Goal: Information Seeking & Learning: Learn about a topic

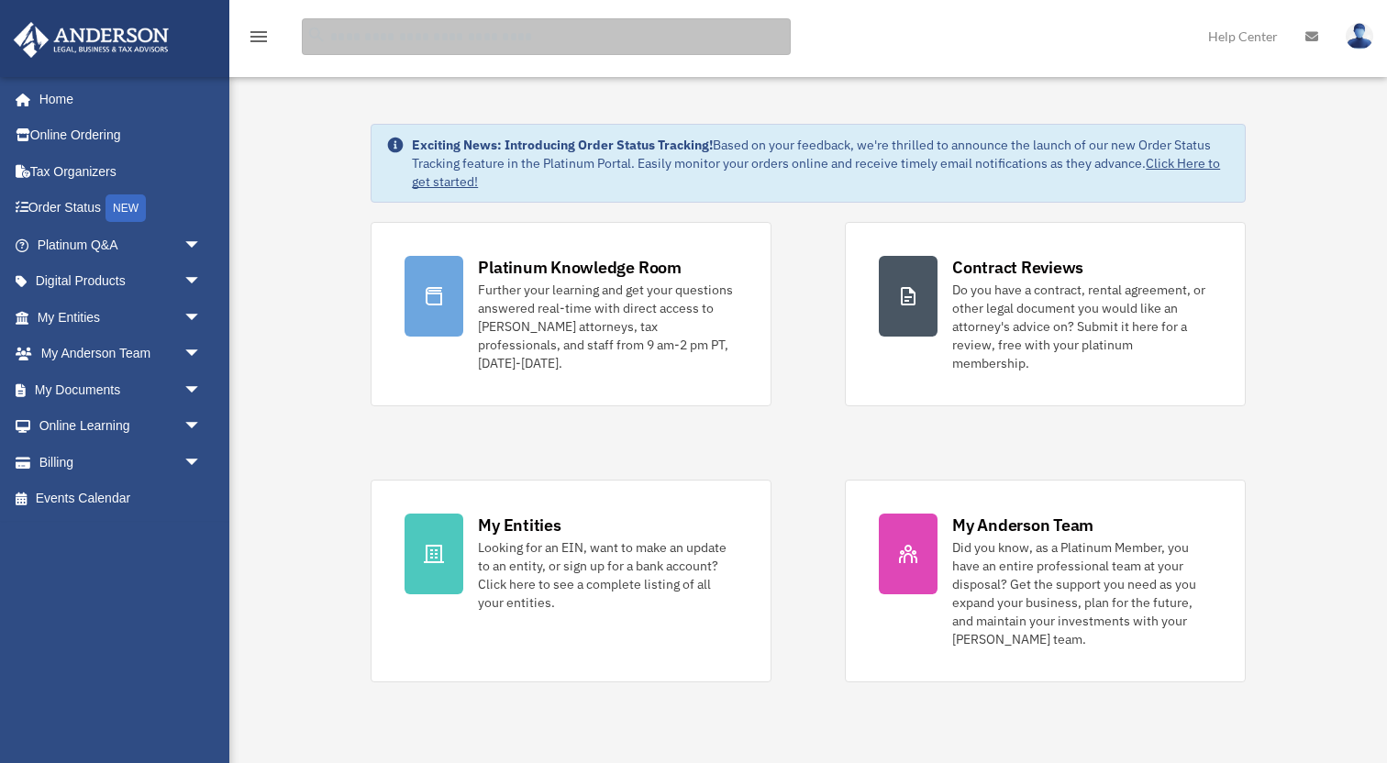
click at [399, 41] on input "search" at bounding box center [546, 36] width 489 height 37
type input "*******"
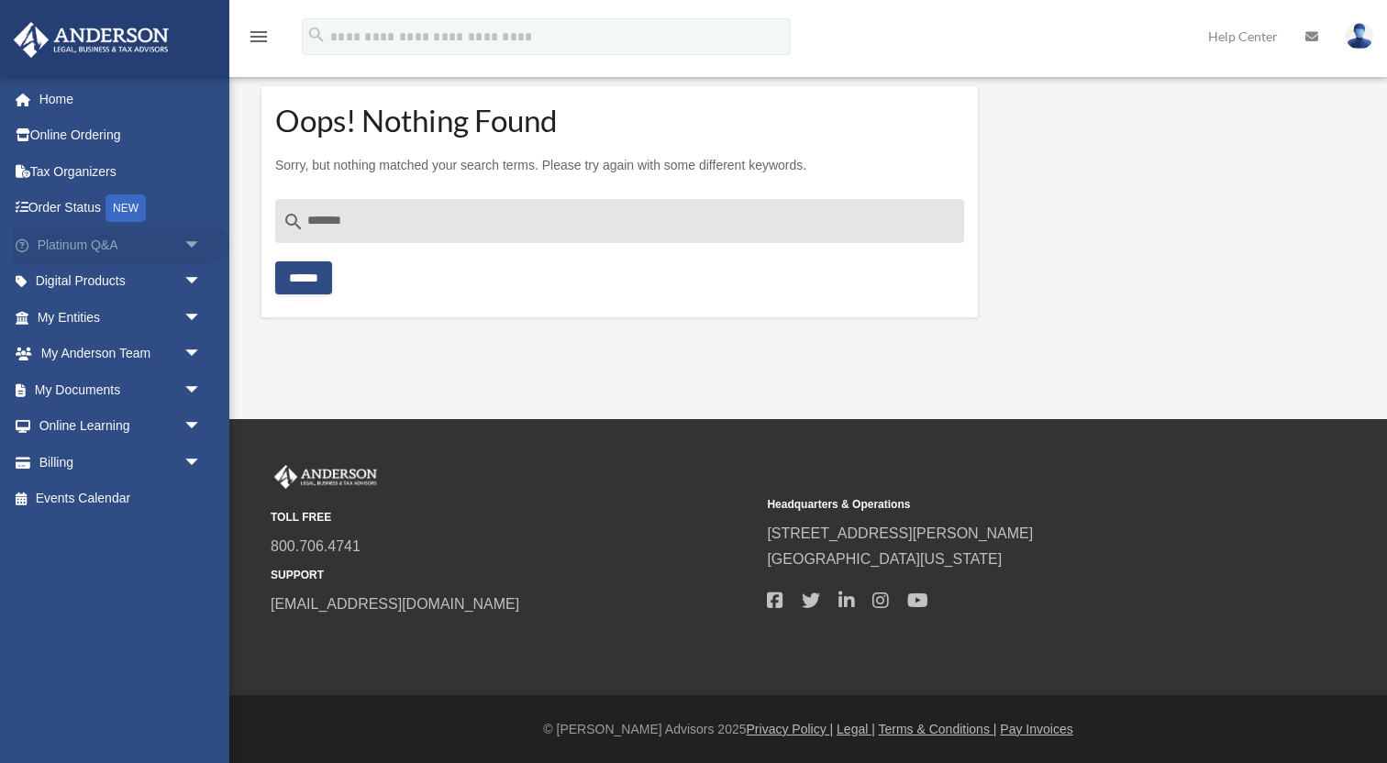
click at [190, 241] on span "arrow_drop_down" at bounding box center [201, 246] width 37 height 38
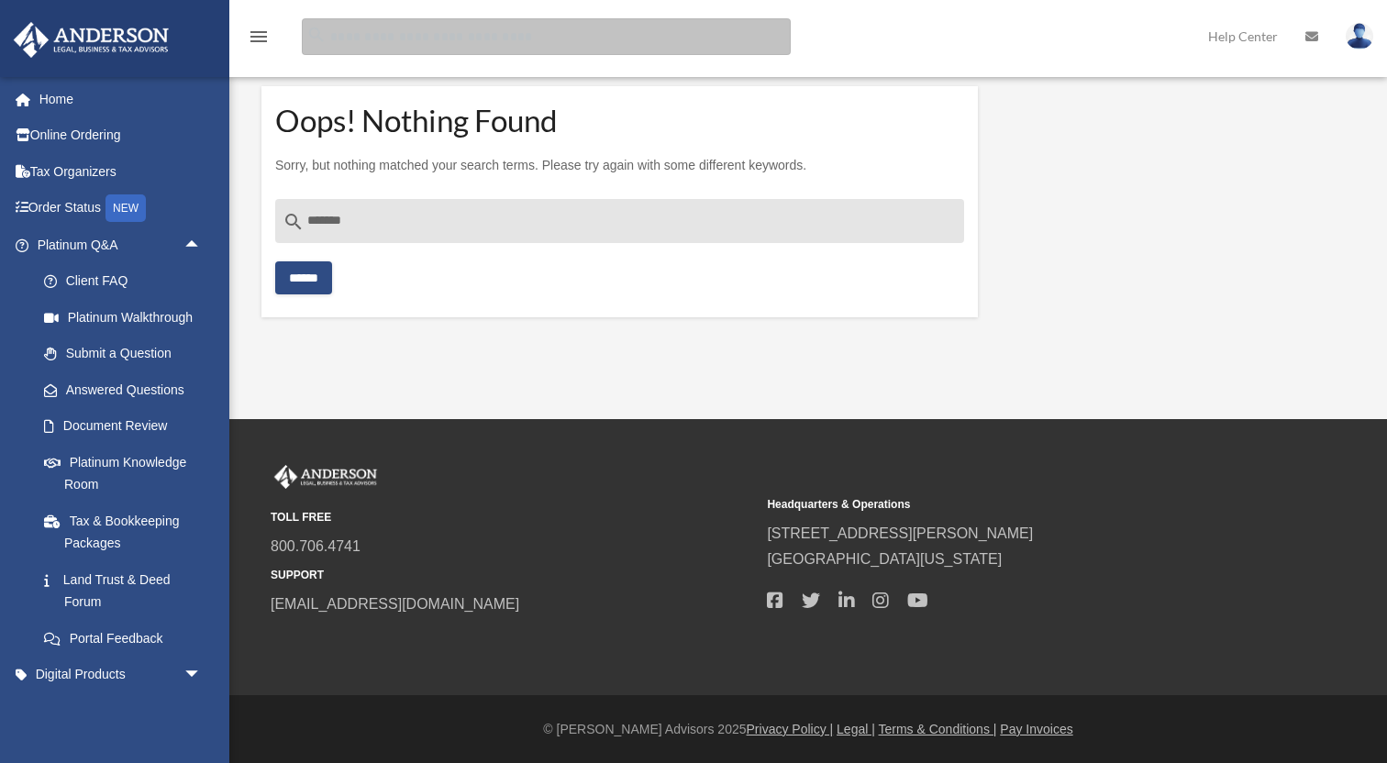
click at [395, 51] on input "Search for:" at bounding box center [546, 36] width 489 height 37
type input "**********"
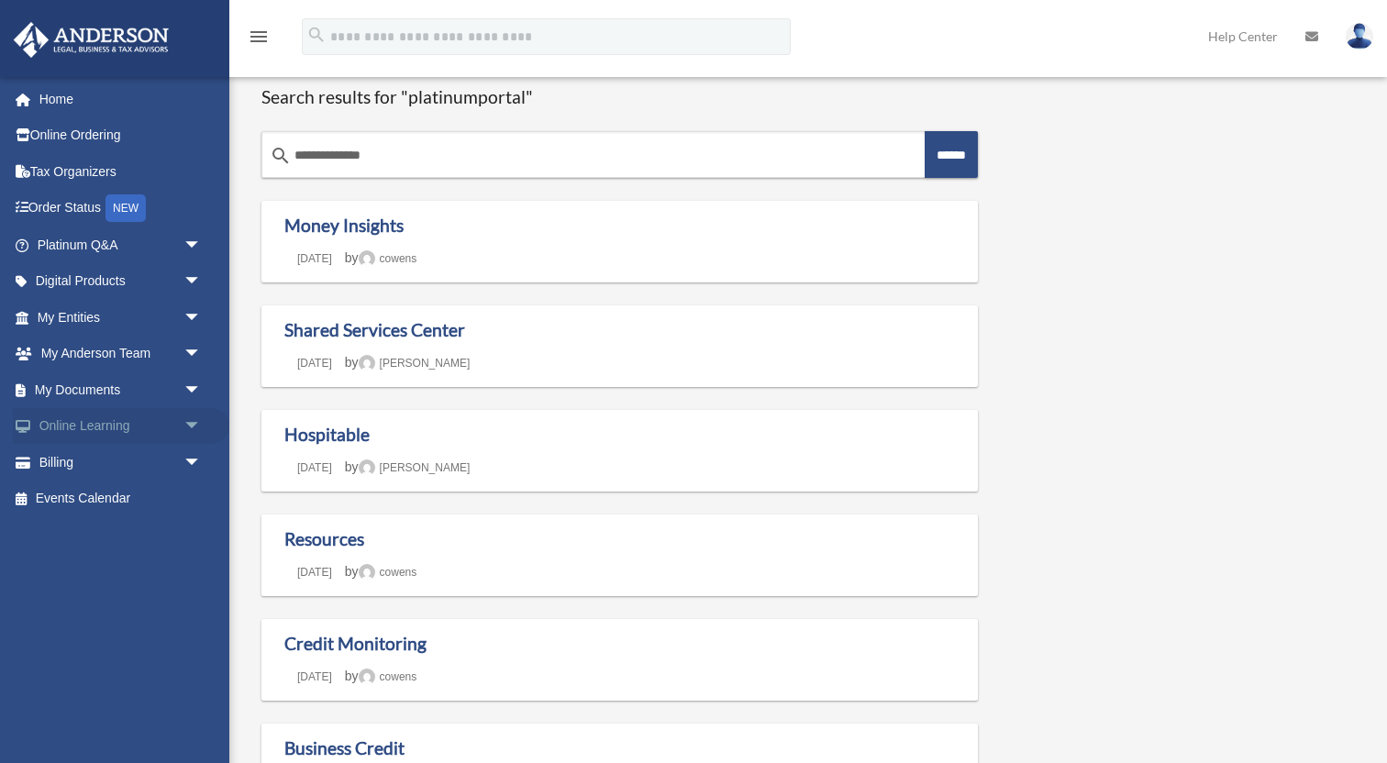
click at [202, 418] on span "arrow_drop_down" at bounding box center [201, 427] width 37 height 38
click at [193, 417] on span "arrow_drop_up" at bounding box center [201, 427] width 37 height 38
click at [187, 456] on span "arrow_drop_down" at bounding box center [201, 463] width 37 height 38
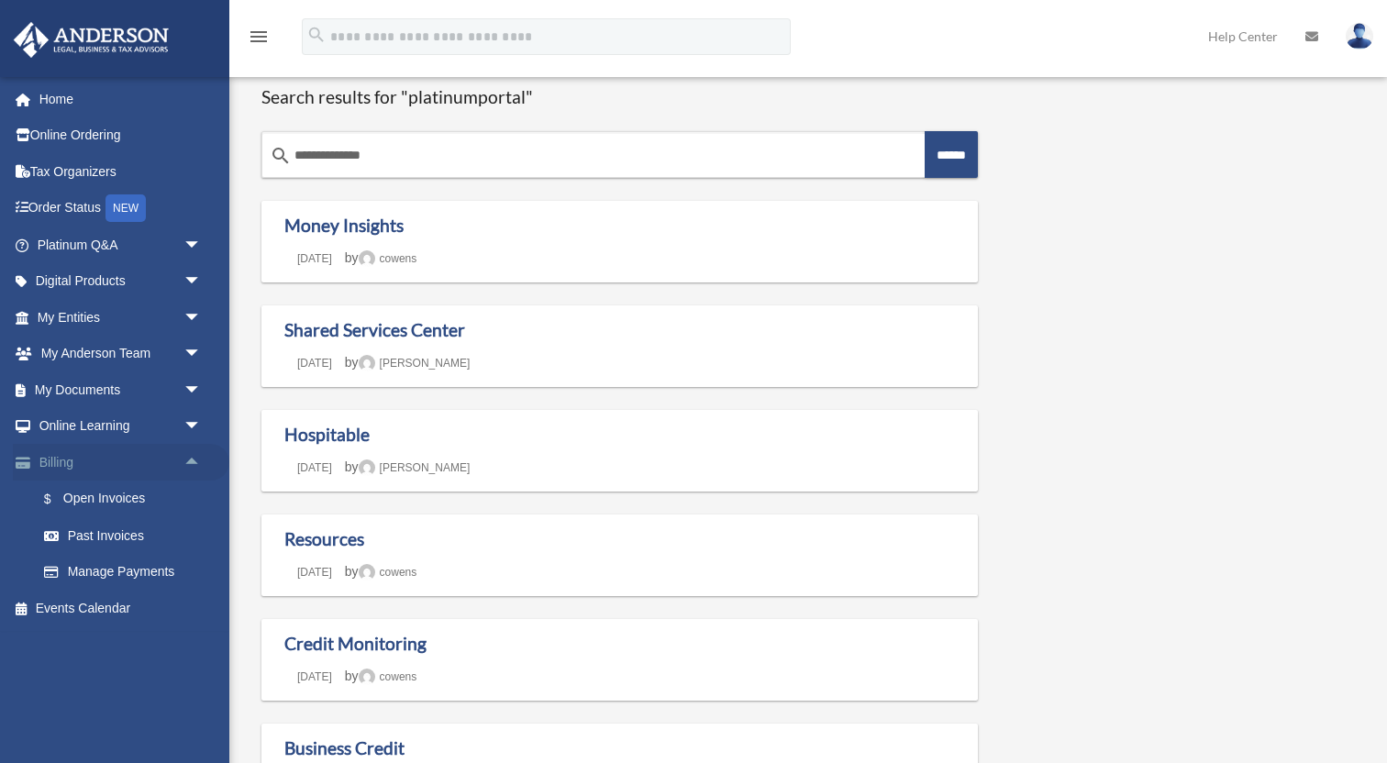
click at [187, 456] on span "arrow_drop_up" at bounding box center [201, 463] width 37 height 38
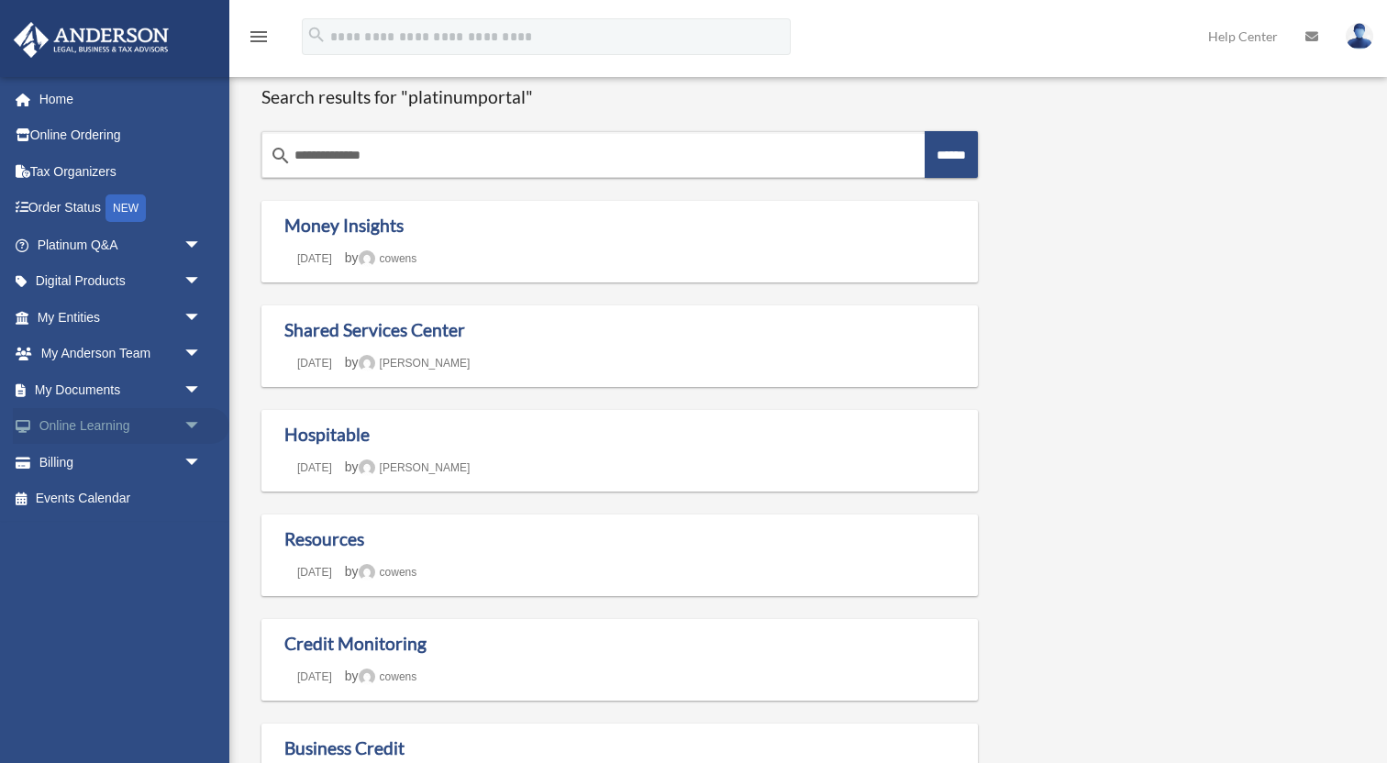
click at [192, 420] on span "arrow_drop_down" at bounding box center [201, 427] width 37 height 38
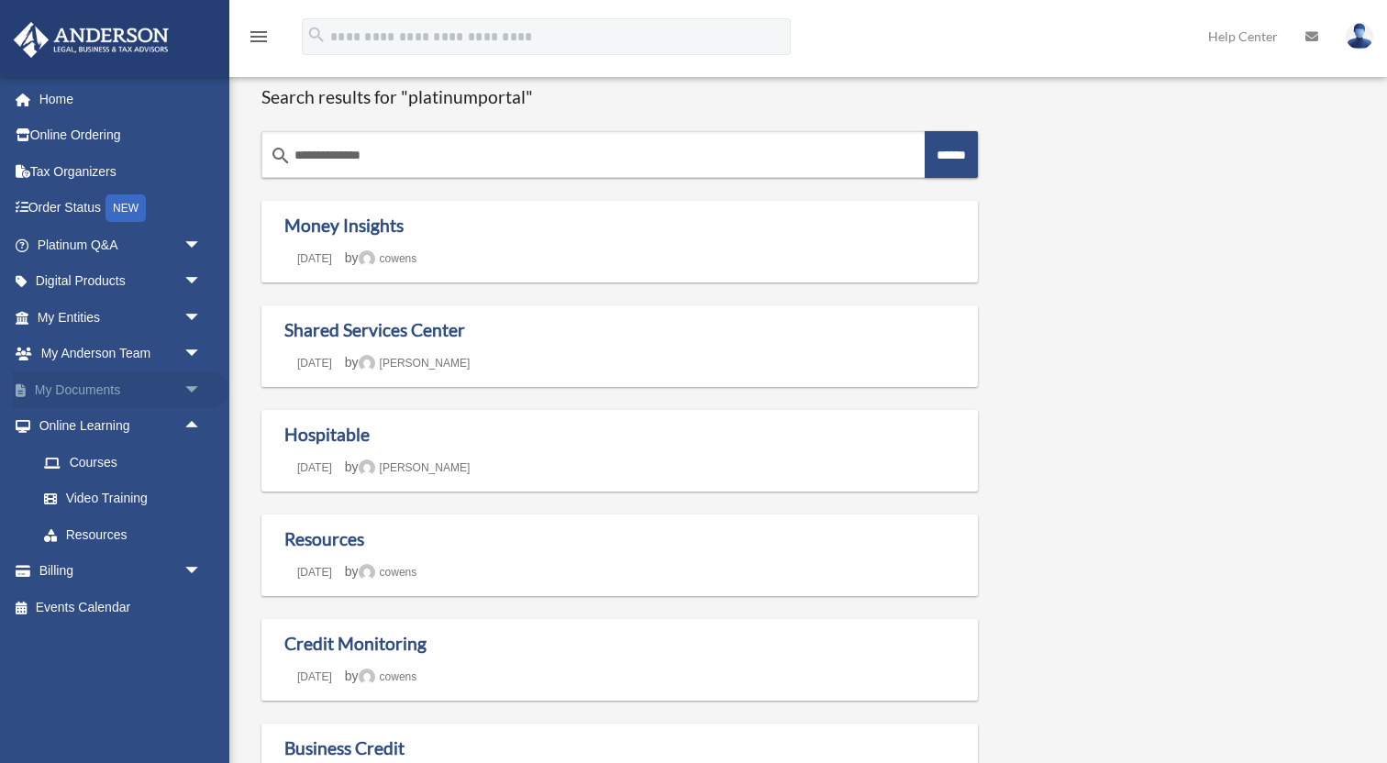
click at [196, 387] on span "arrow_drop_down" at bounding box center [201, 391] width 37 height 38
click at [196, 387] on span "arrow_drop_up" at bounding box center [201, 391] width 37 height 38
click at [190, 352] on span "arrow_drop_down" at bounding box center [201, 355] width 37 height 38
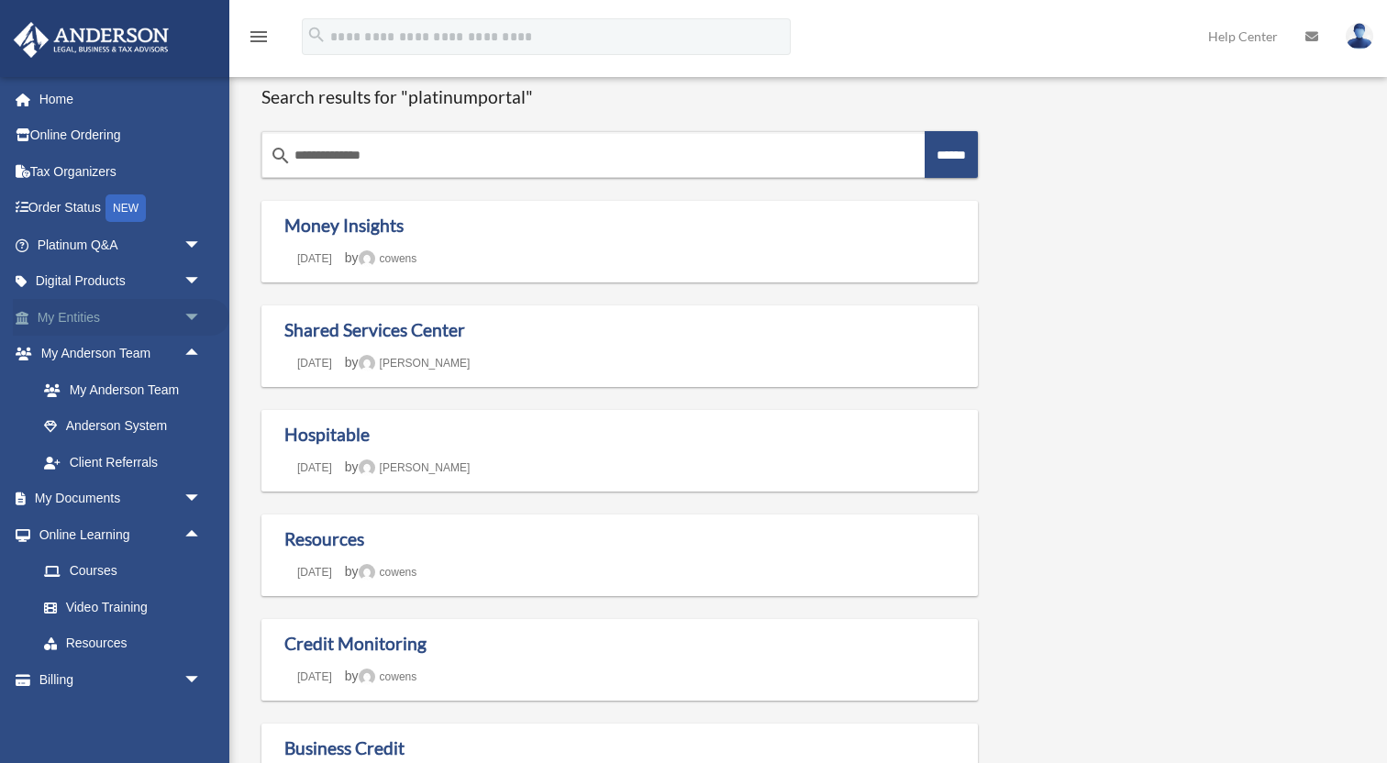
click at [192, 315] on span "arrow_drop_down" at bounding box center [201, 318] width 37 height 38
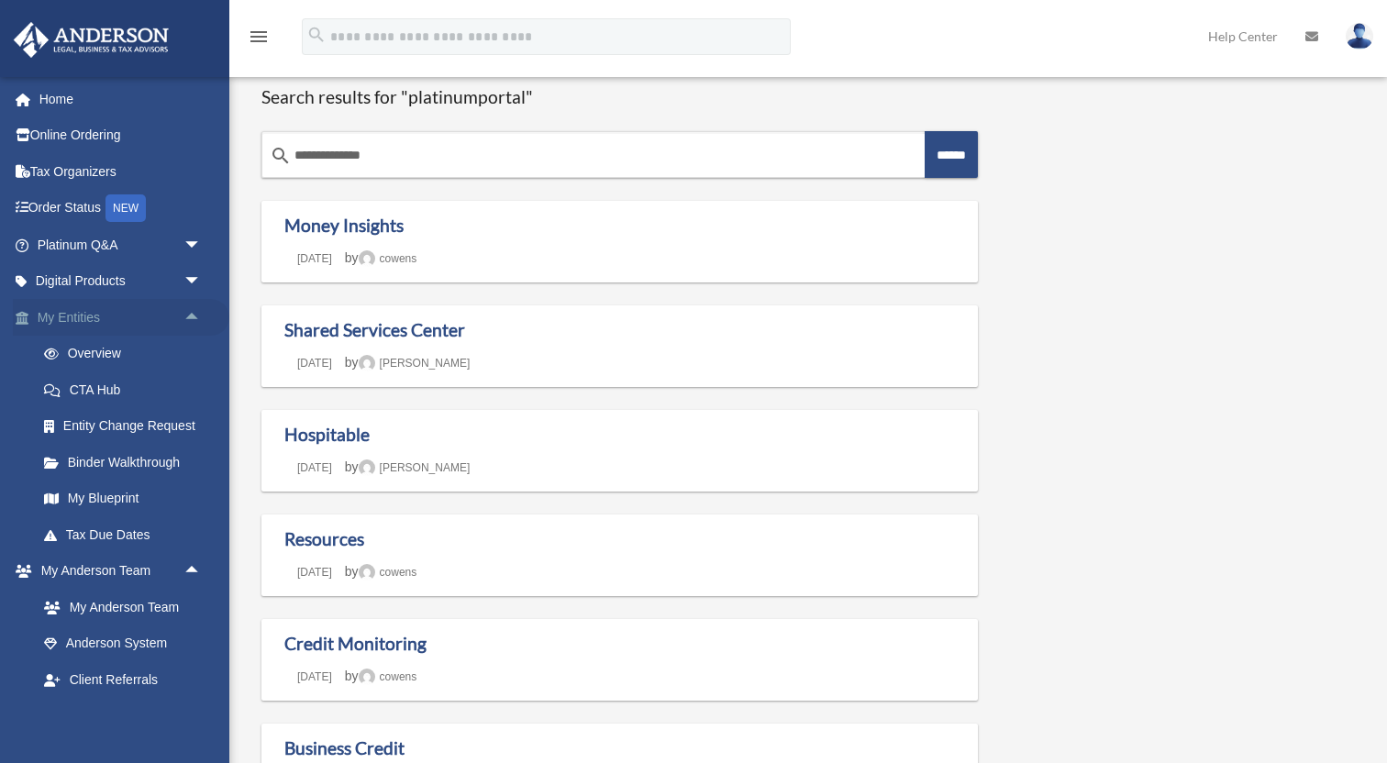
click at [194, 311] on span "arrow_drop_up" at bounding box center [201, 318] width 37 height 38
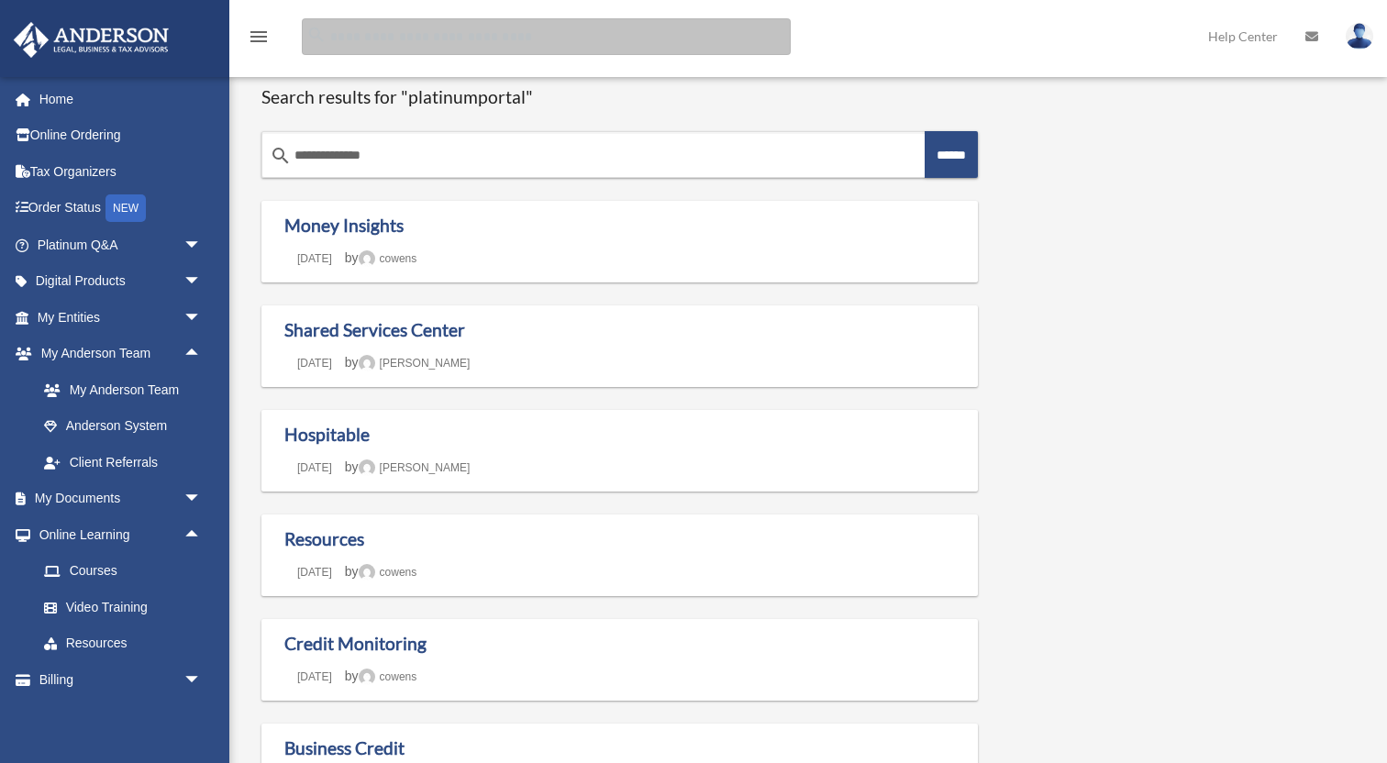
click at [503, 46] on input "Search for:" at bounding box center [546, 36] width 489 height 37
type input "**********"
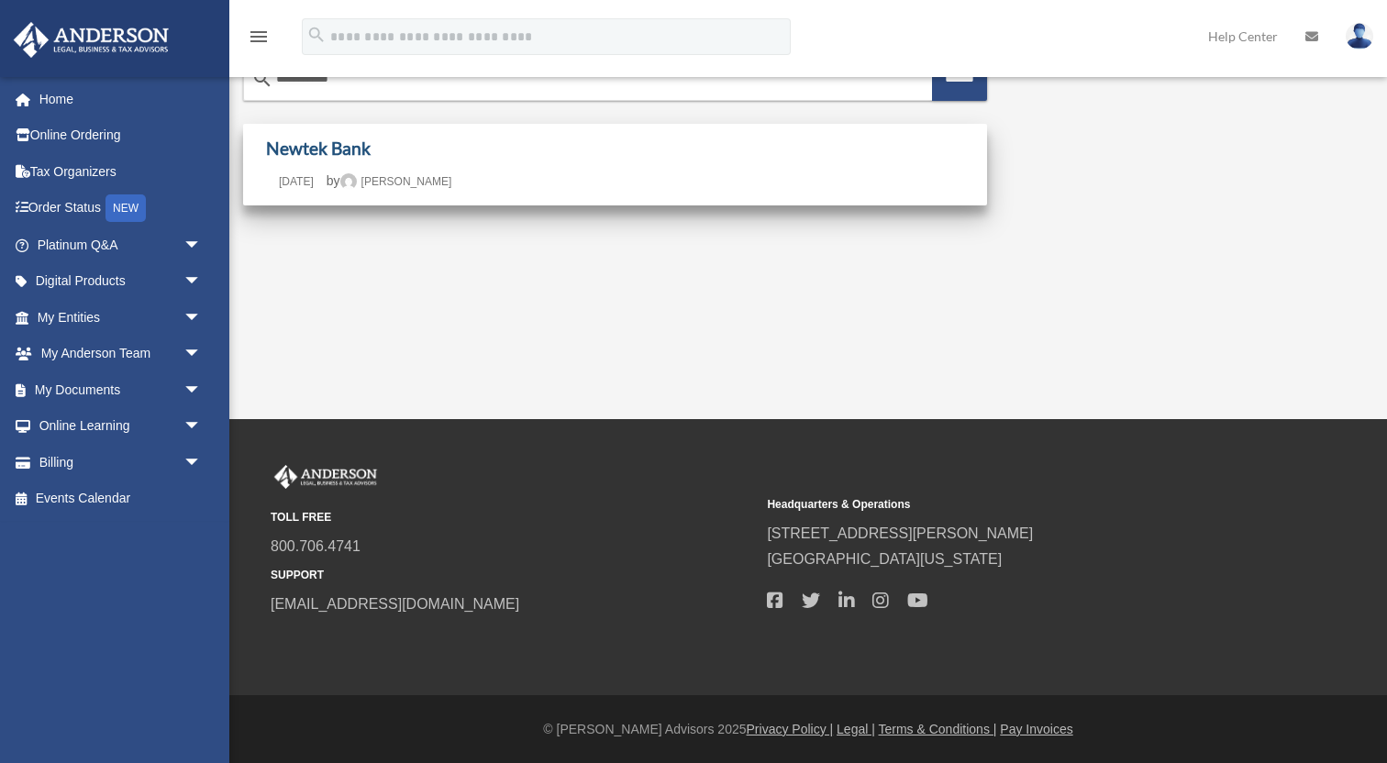
click at [370, 144] on link "Newtek Bank" at bounding box center [318, 148] width 105 height 21
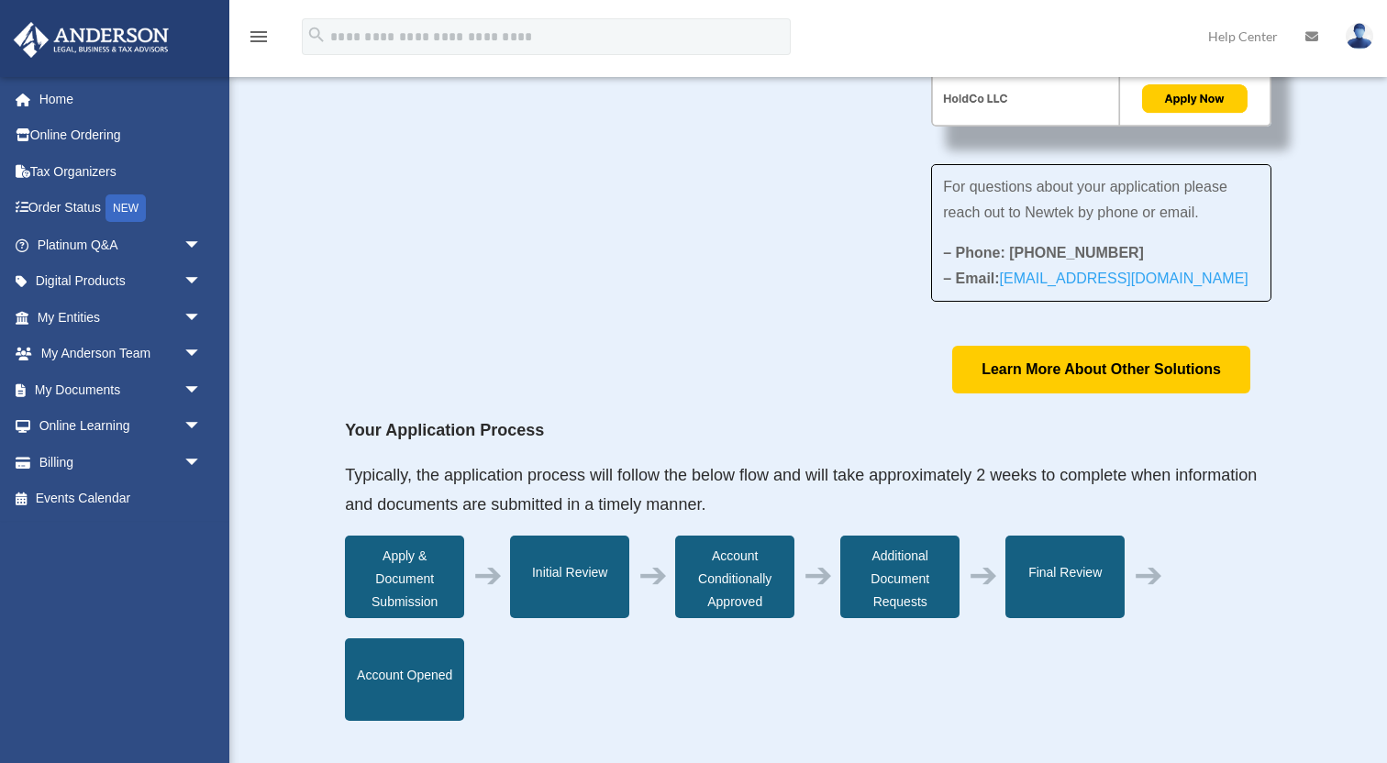
scroll to position [304, 0]
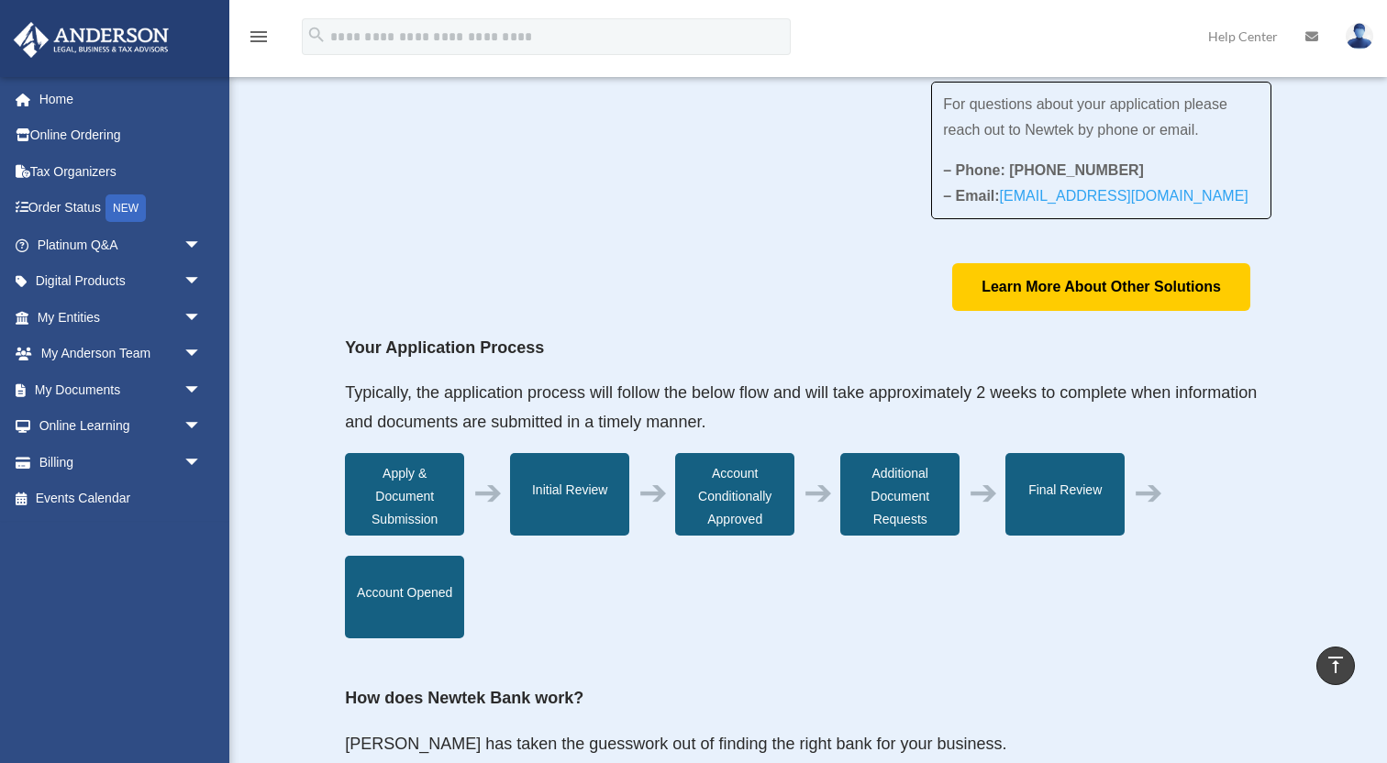
click at [411, 507] on div "Apply & Document Submission" at bounding box center [404, 494] width 119 height 83
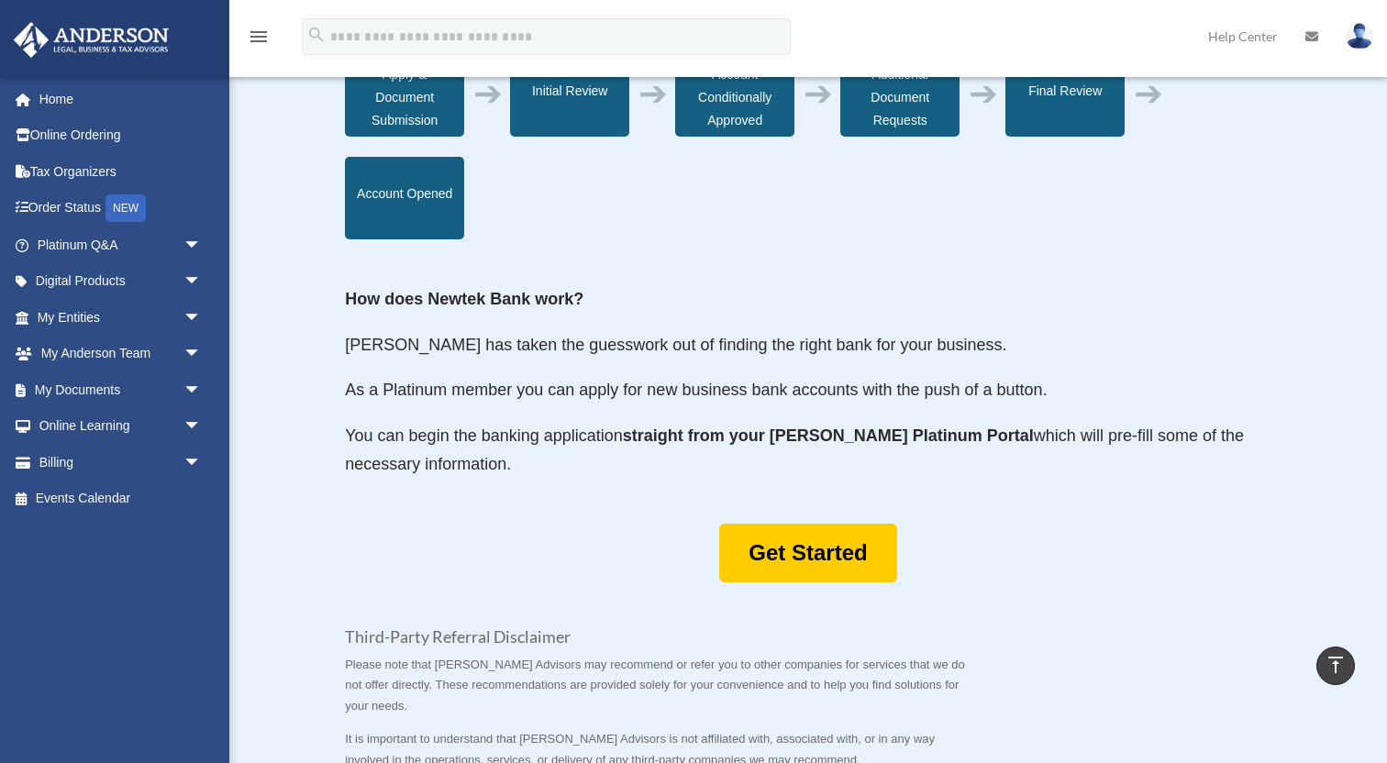
scroll to position [701, 0]
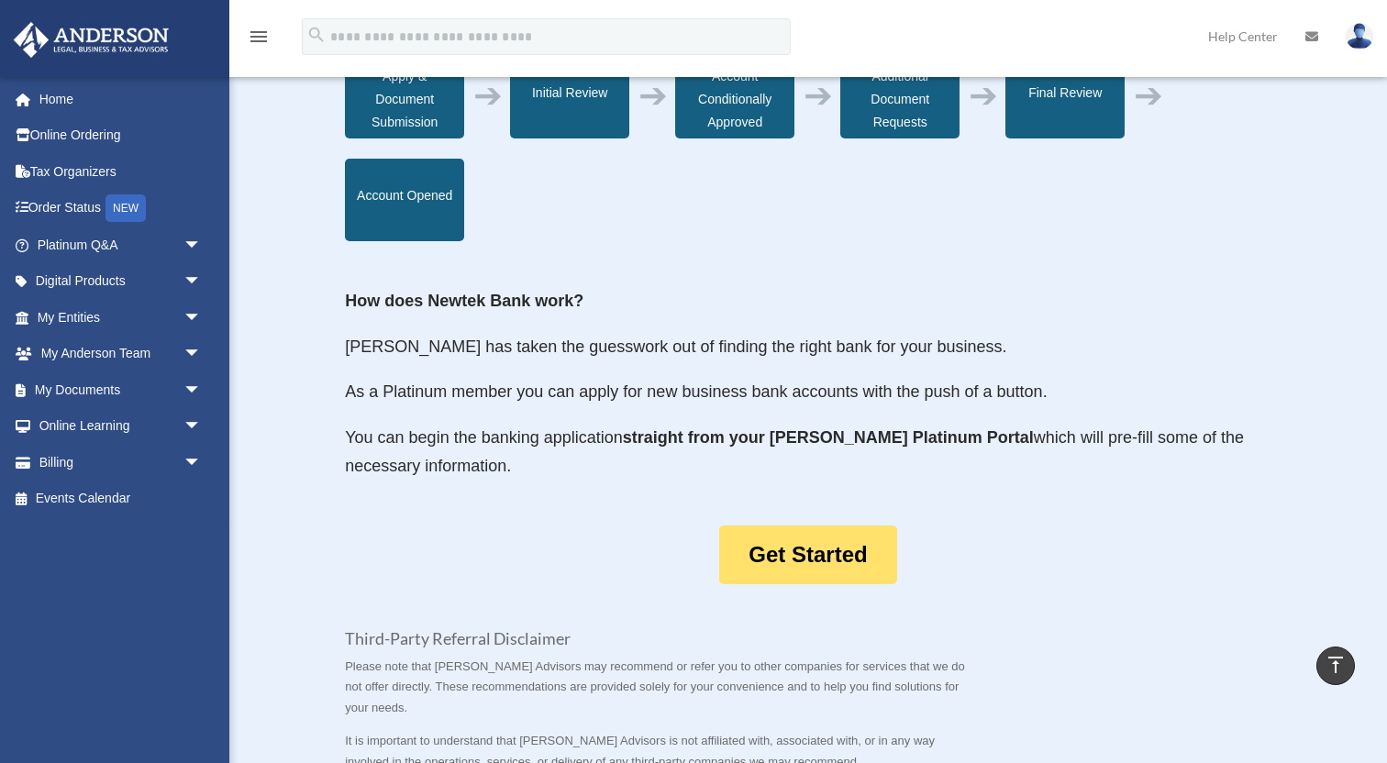
click at [768, 554] on link "Get Started" at bounding box center [807, 556] width 177 height 60
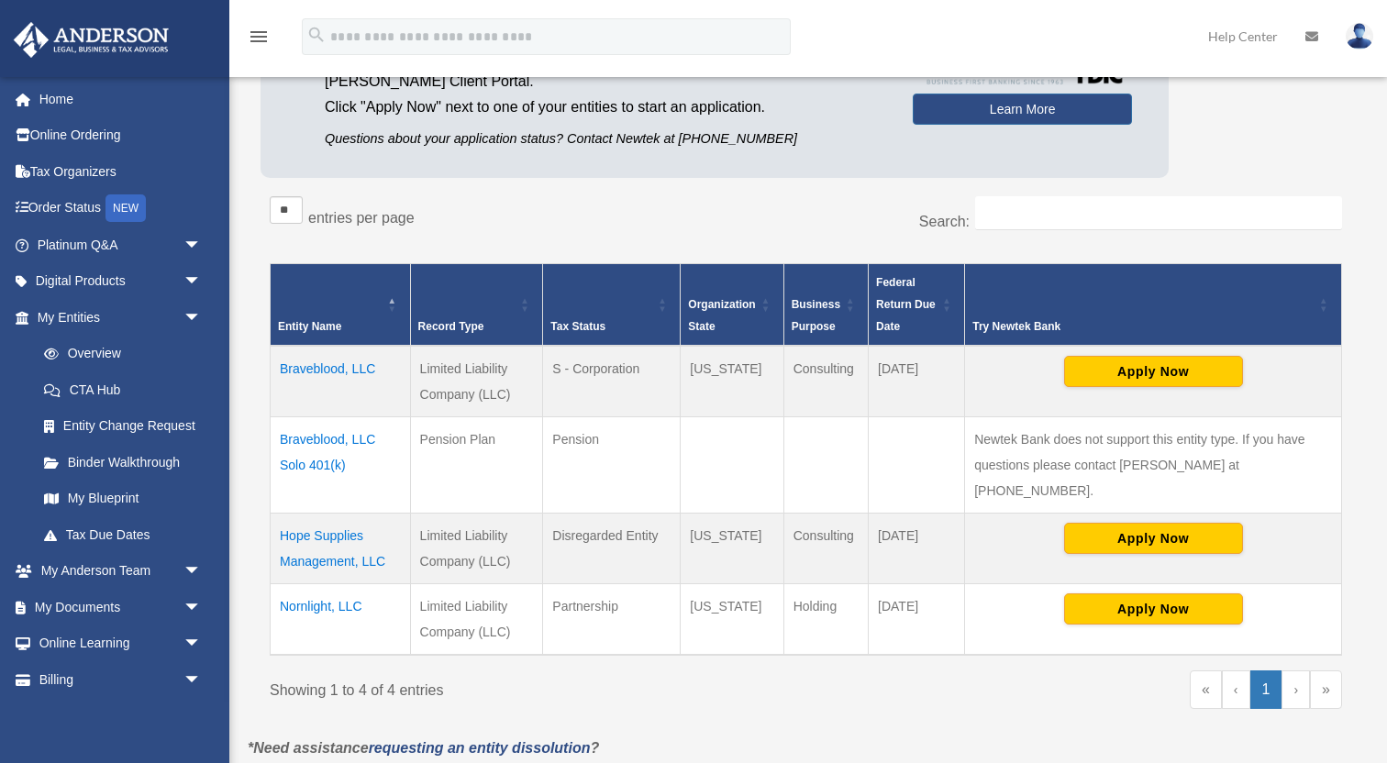
scroll to position [227, 0]
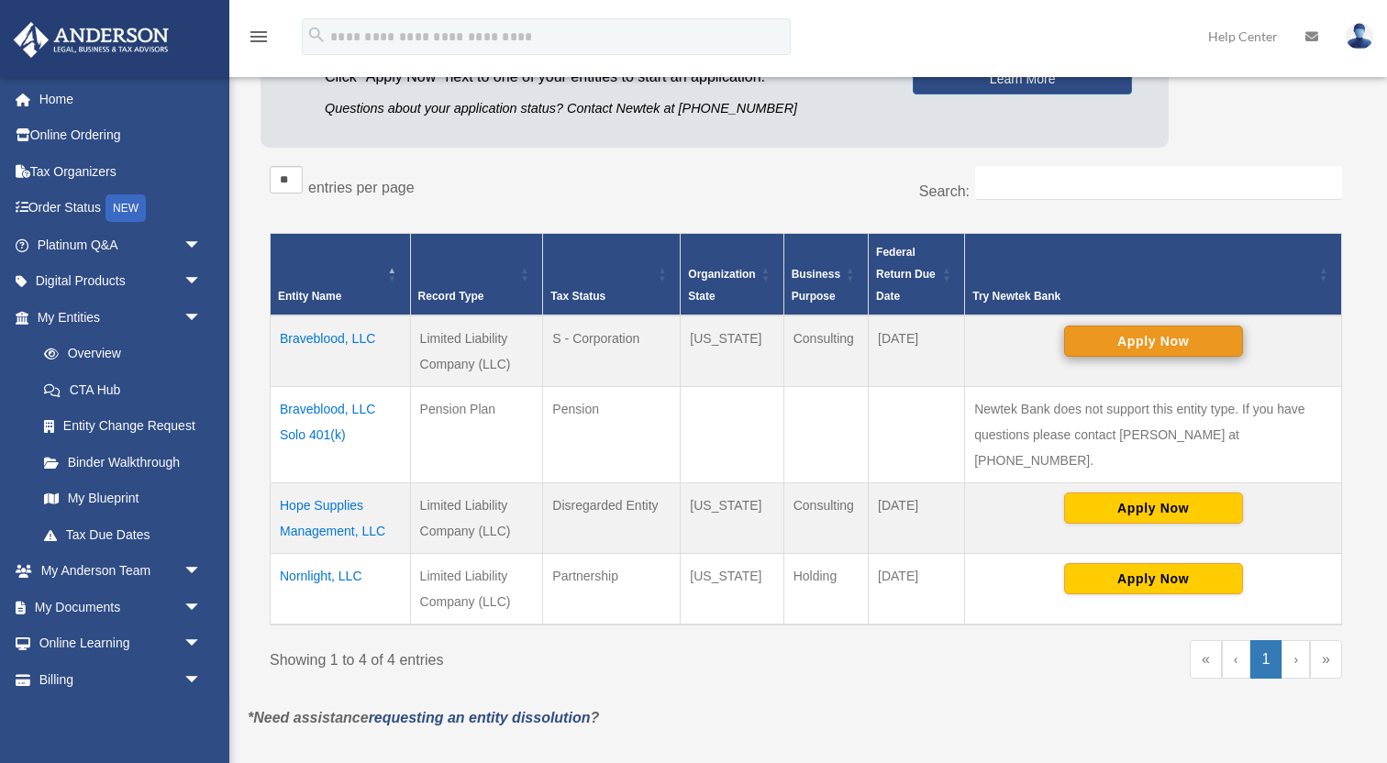
click at [1181, 341] on button "Apply Now" at bounding box center [1153, 341] width 179 height 31
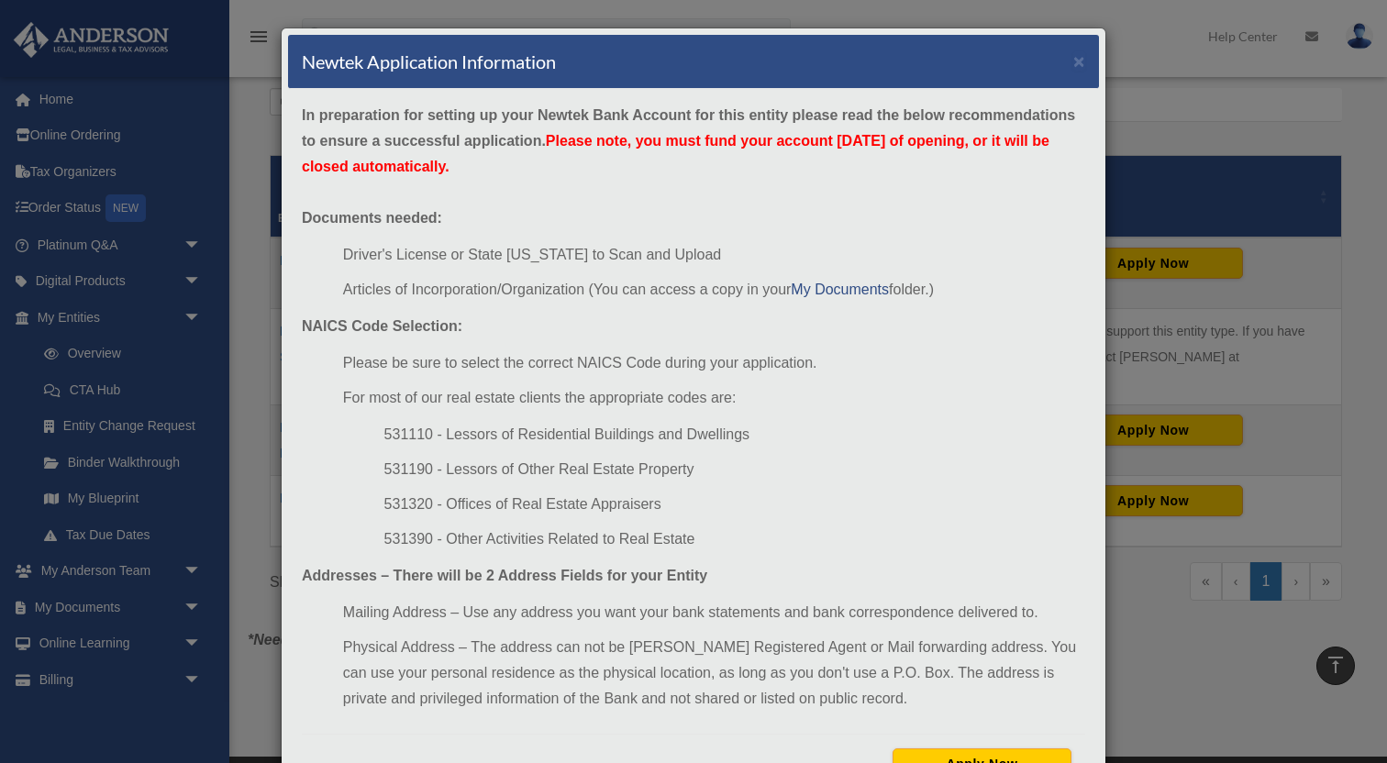
scroll to position [0, 0]
click at [1082, 56] on button "×" at bounding box center [1079, 60] width 12 height 19
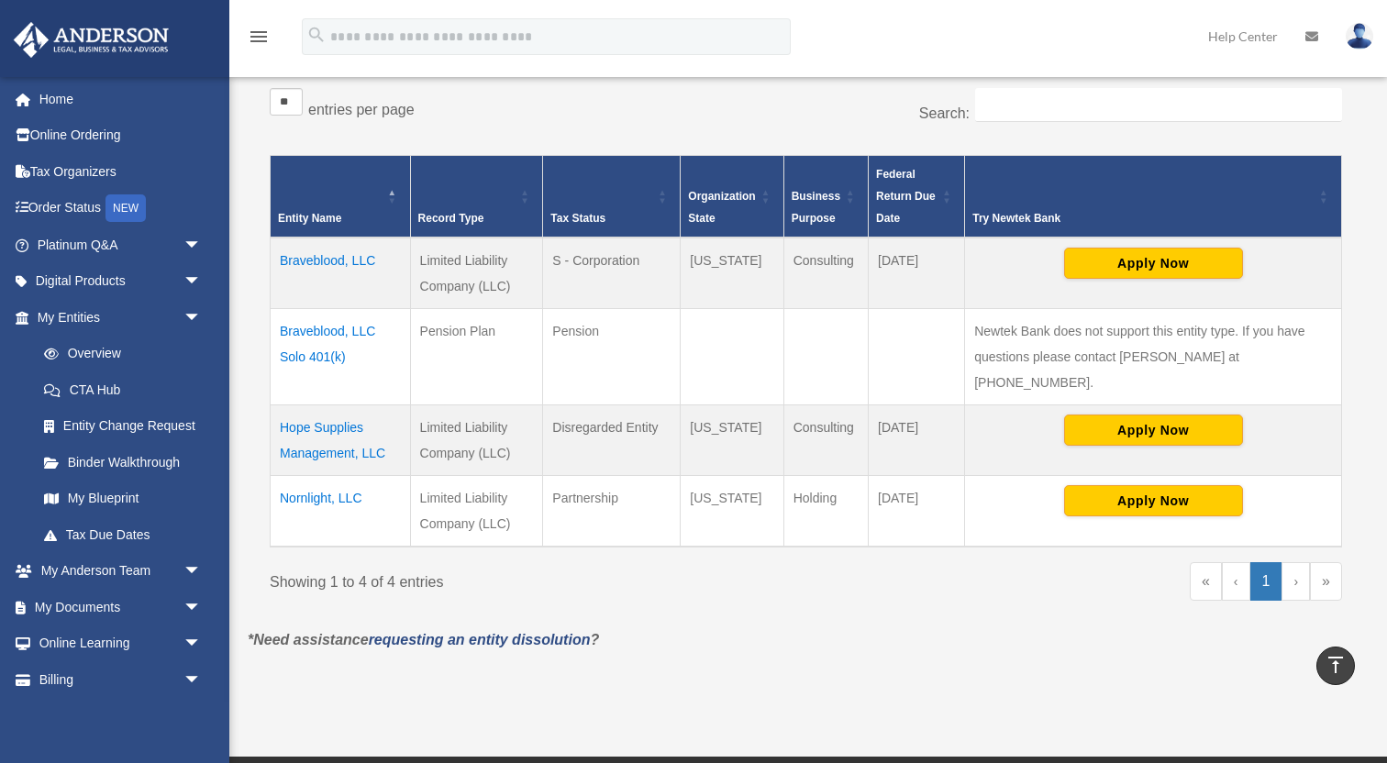
click at [1043, 129] on div "Search:" at bounding box center [1081, 114] width 523 height 53
